Goal: Information Seeking & Learning: Learn about a topic

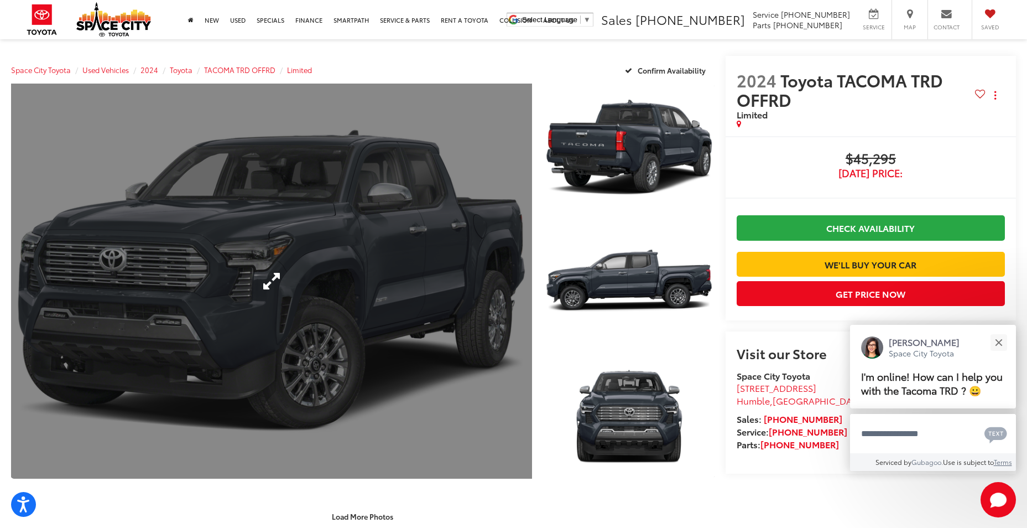
scroll to position [221, 0]
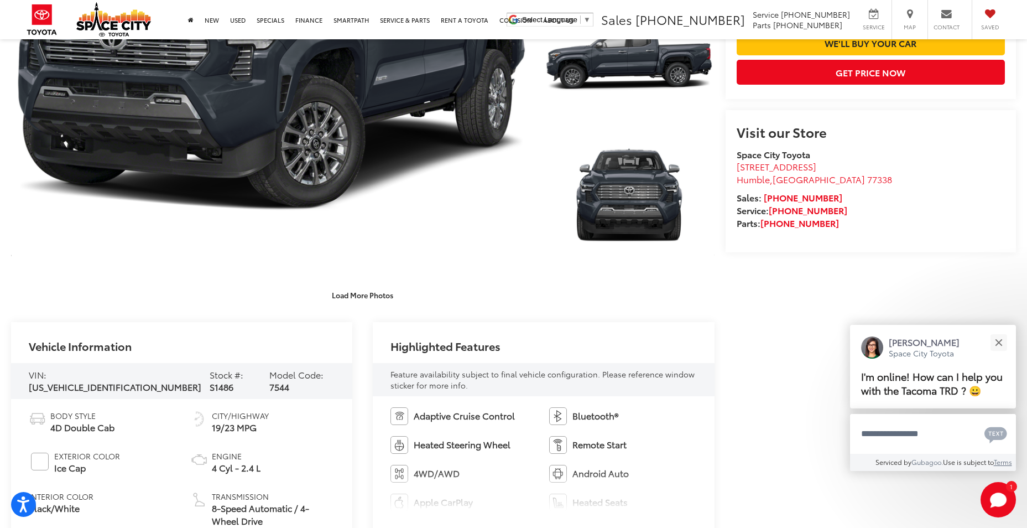
click at [80, 380] on span "[US_VEHICLE_IDENTIFICATION_NUMBER]" at bounding box center [115, 386] width 173 height 13
drag, startPoint x: 80, startPoint y: 379, endPoint x: 87, endPoint y: 381, distance: 6.8
copy span "[US_VEHICLE_IDENTIFICATION_NUMBER]"
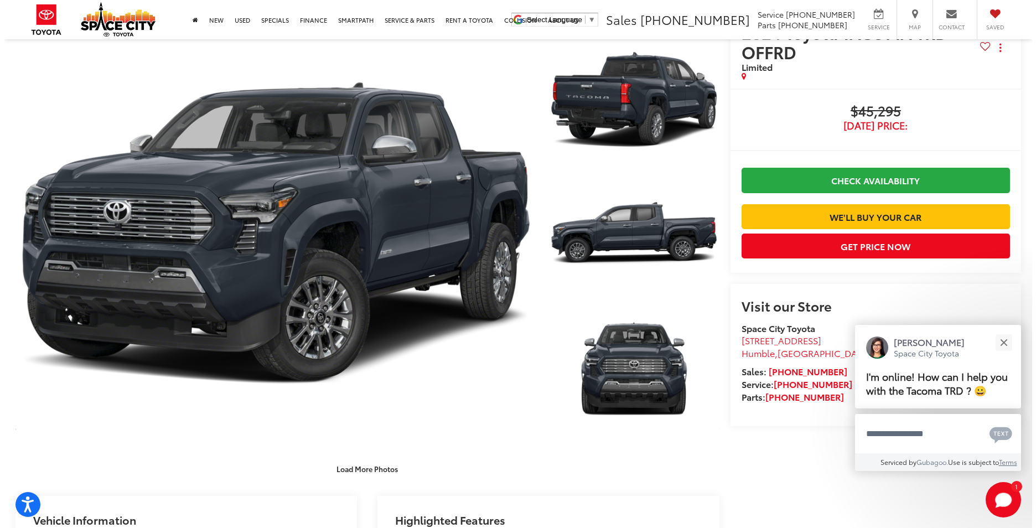
scroll to position [111, 0]
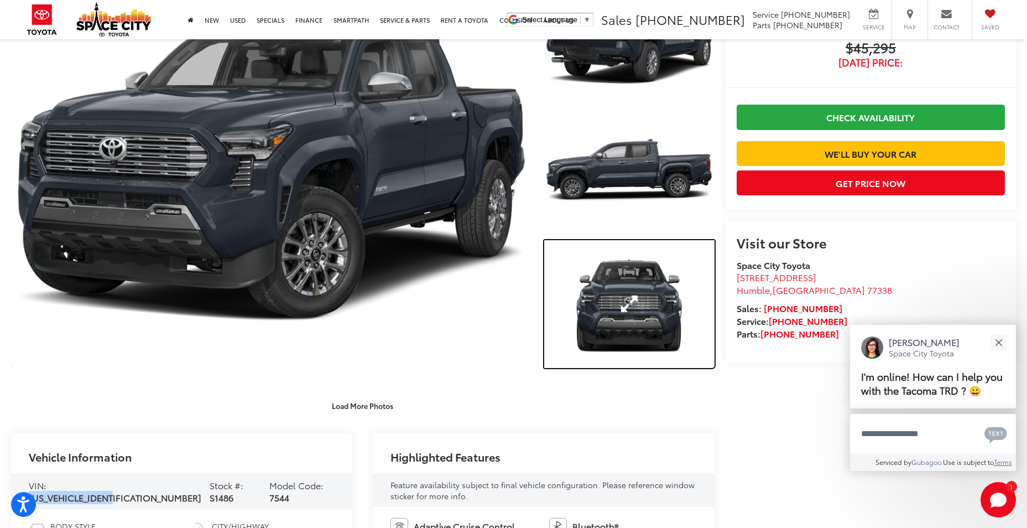
drag, startPoint x: 630, startPoint y: 302, endPoint x: 463, endPoint y: 410, distance: 198.4
click at [630, 302] on link "Expand Photo 3" at bounding box center [629, 304] width 170 height 128
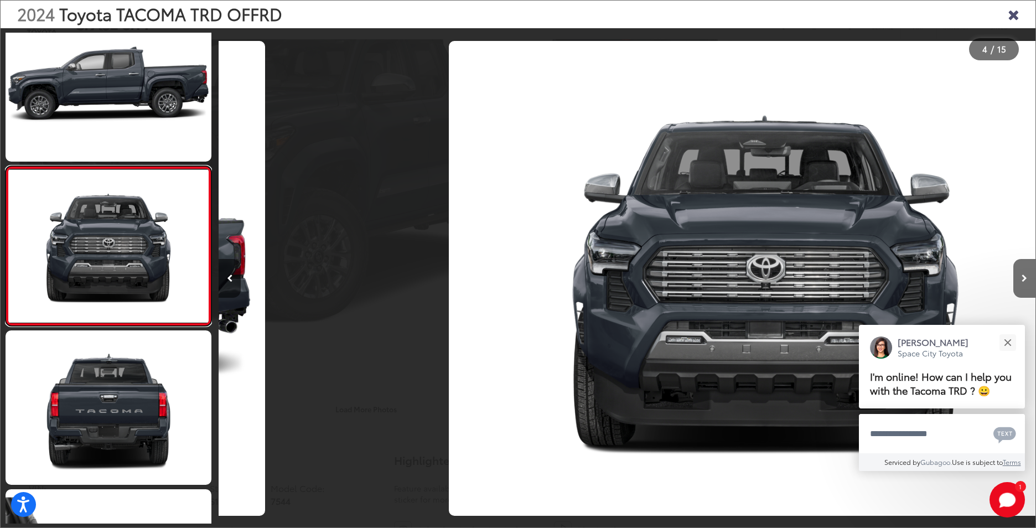
scroll to position [0, 2450]
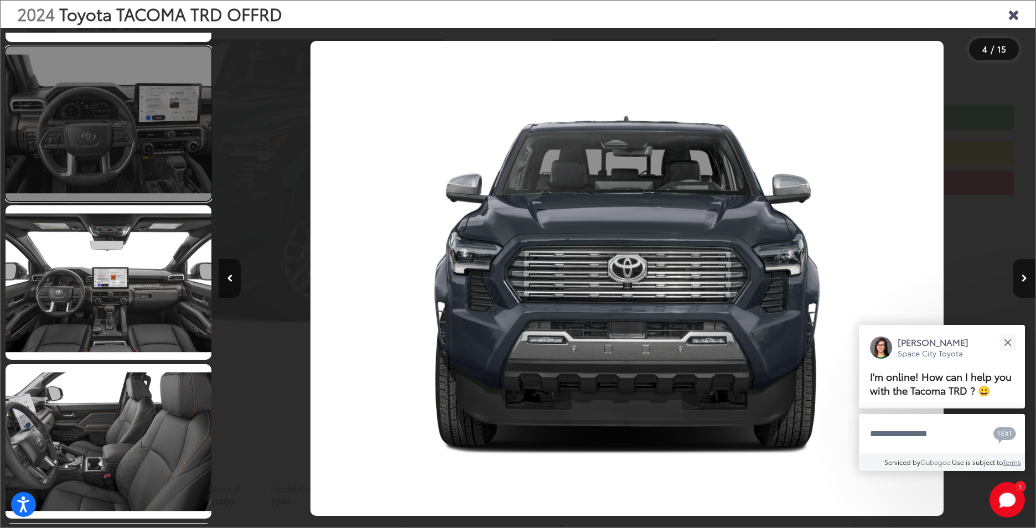
click at [113, 158] on link at bounding box center [109, 123] width 206 height 154
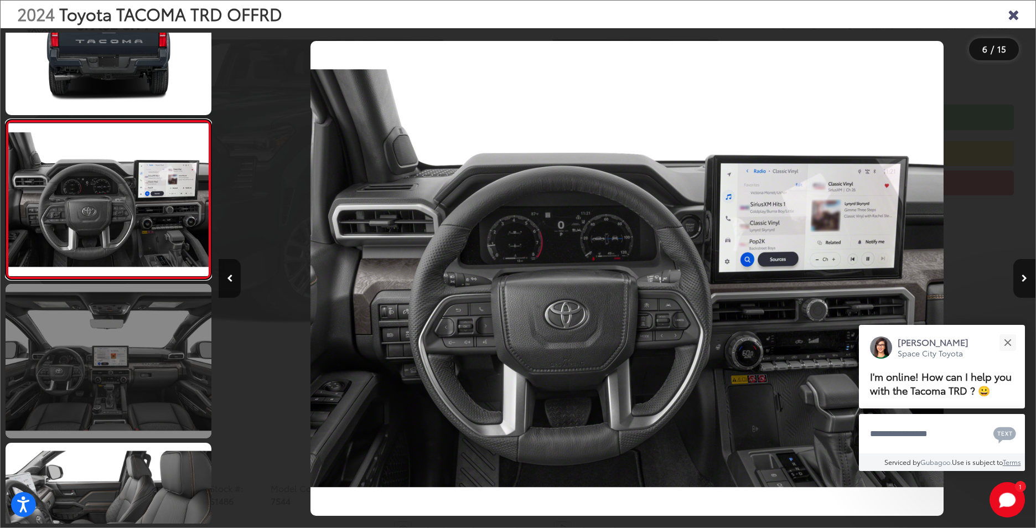
scroll to position [772, 0]
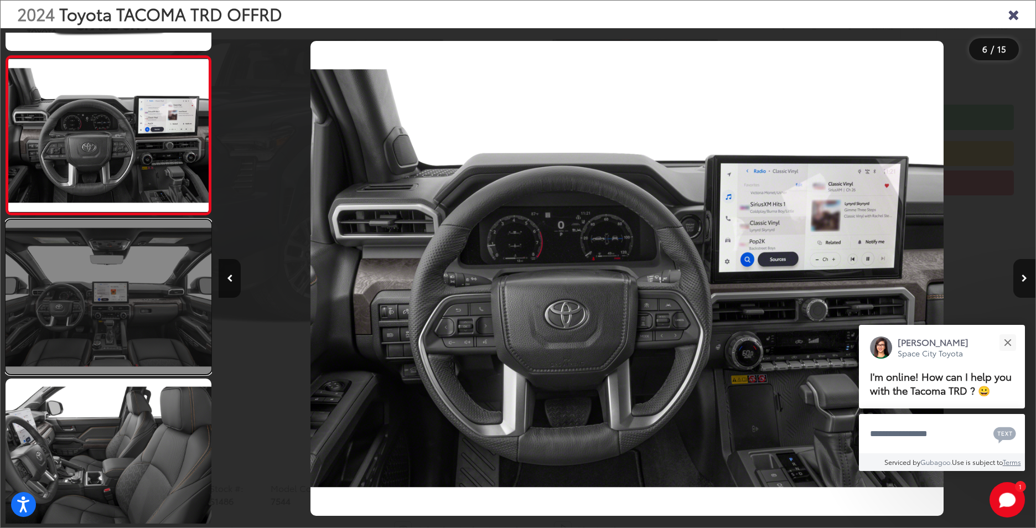
click at [146, 315] on link at bounding box center [109, 297] width 206 height 154
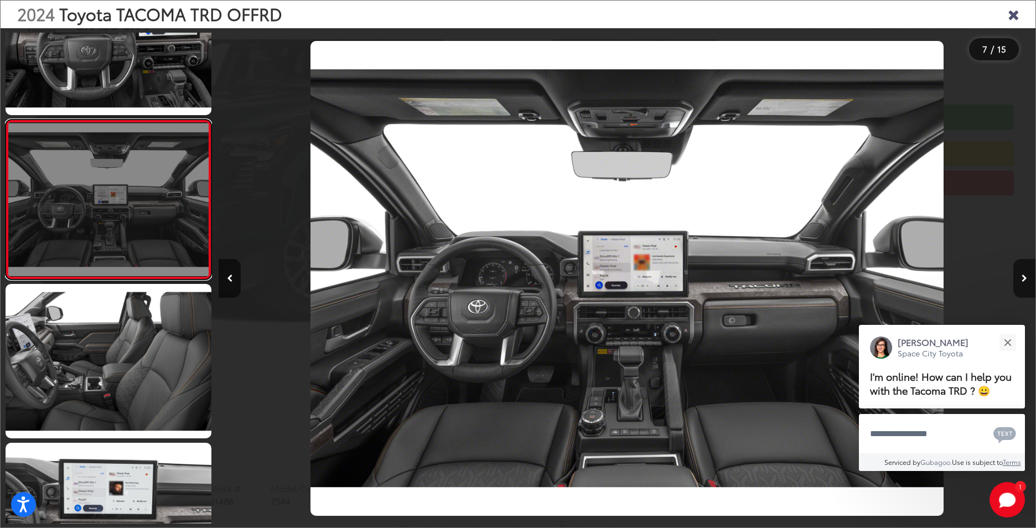
scroll to position [931, 0]
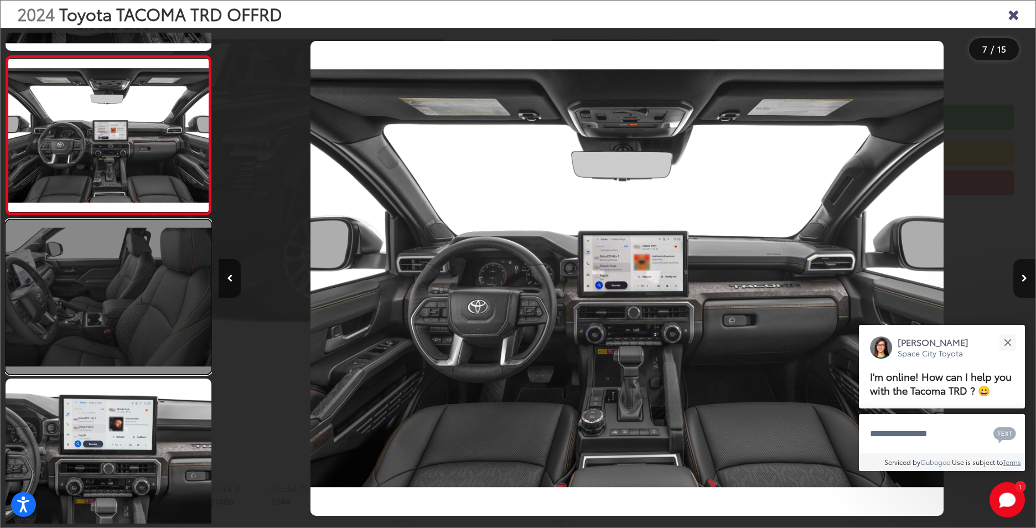
click at [145, 315] on link at bounding box center [109, 297] width 206 height 154
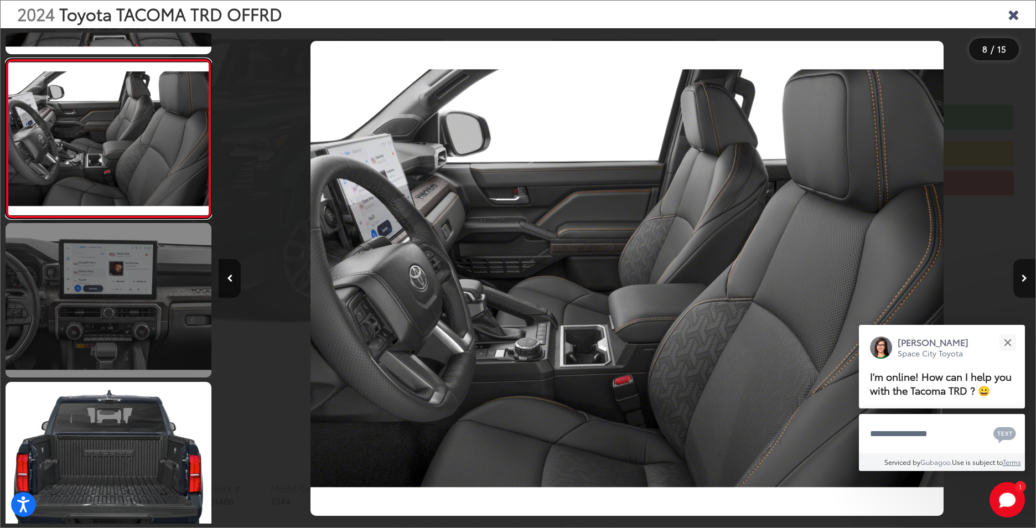
scroll to position [1089, 0]
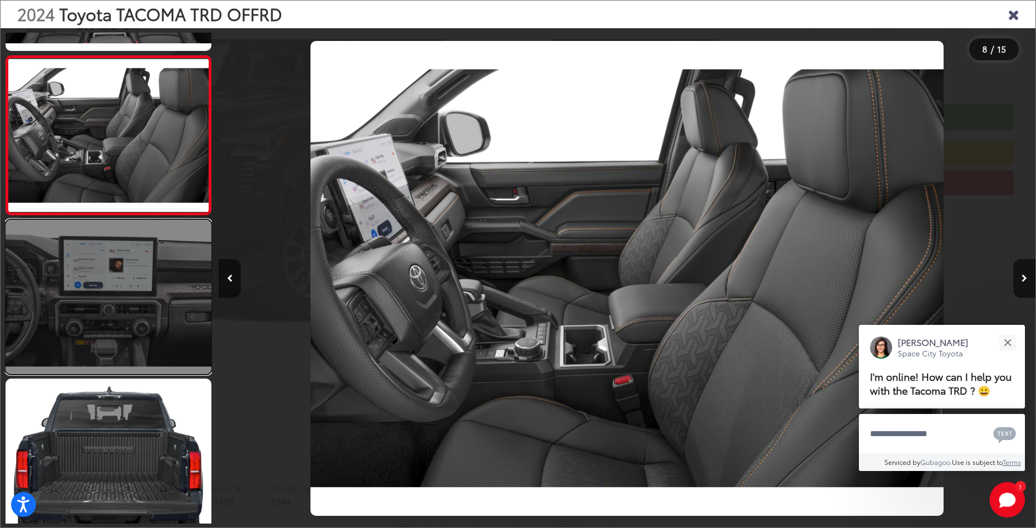
click at [160, 312] on link at bounding box center [109, 297] width 206 height 154
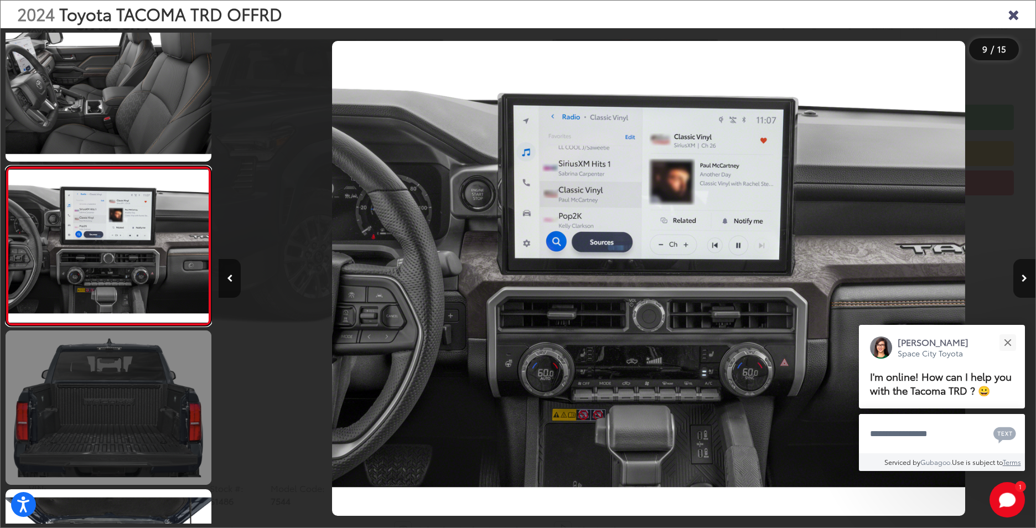
scroll to position [0, 6533]
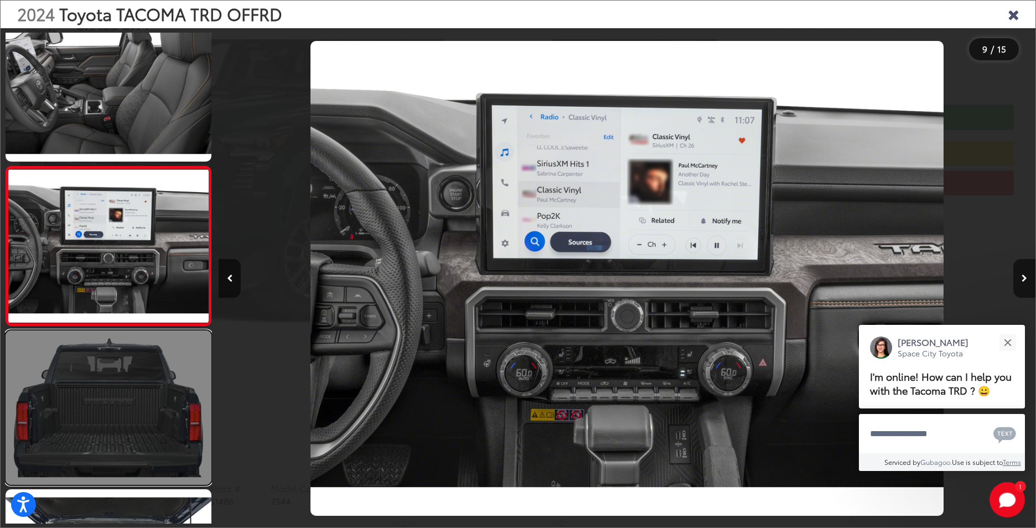
click at [157, 385] on link at bounding box center [109, 407] width 206 height 154
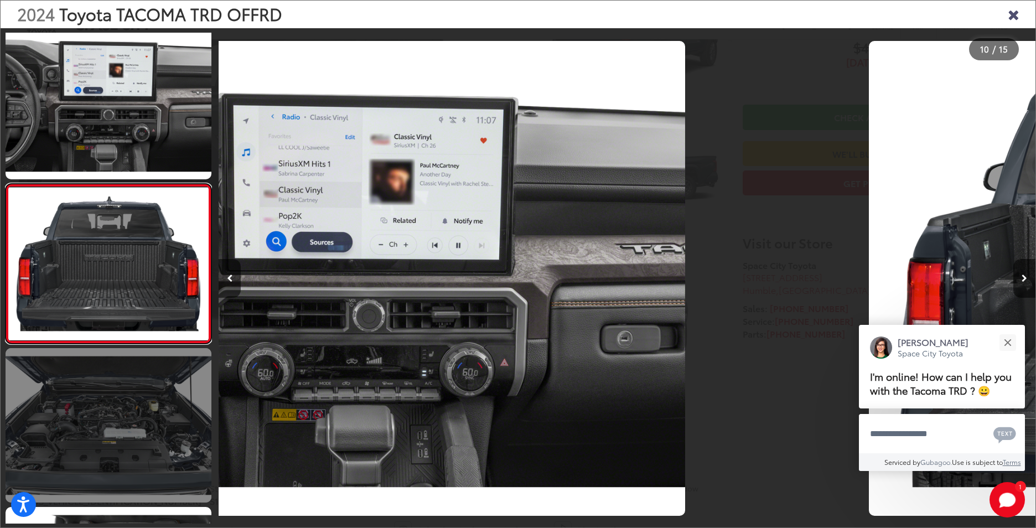
scroll to position [0, 0]
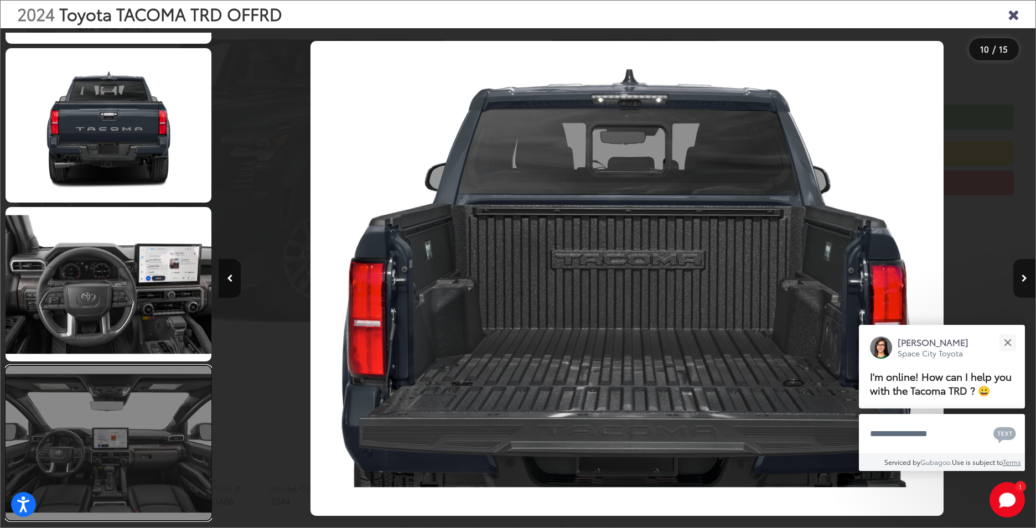
click at [154, 450] on link at bounding box center [109, 443] width 206 height 154
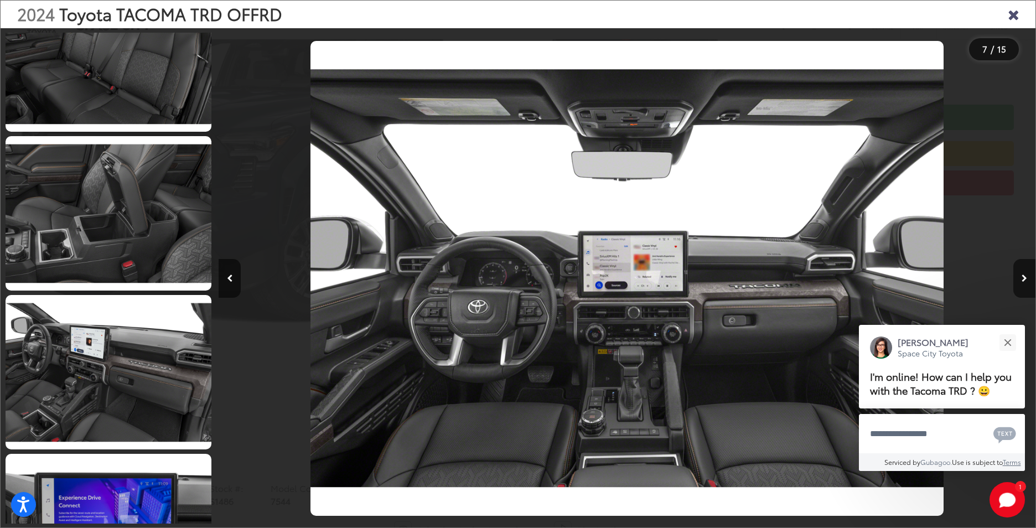
scroll to position [1893, 0]
